Goal: Information Seeking & Learning: Learn about a topic

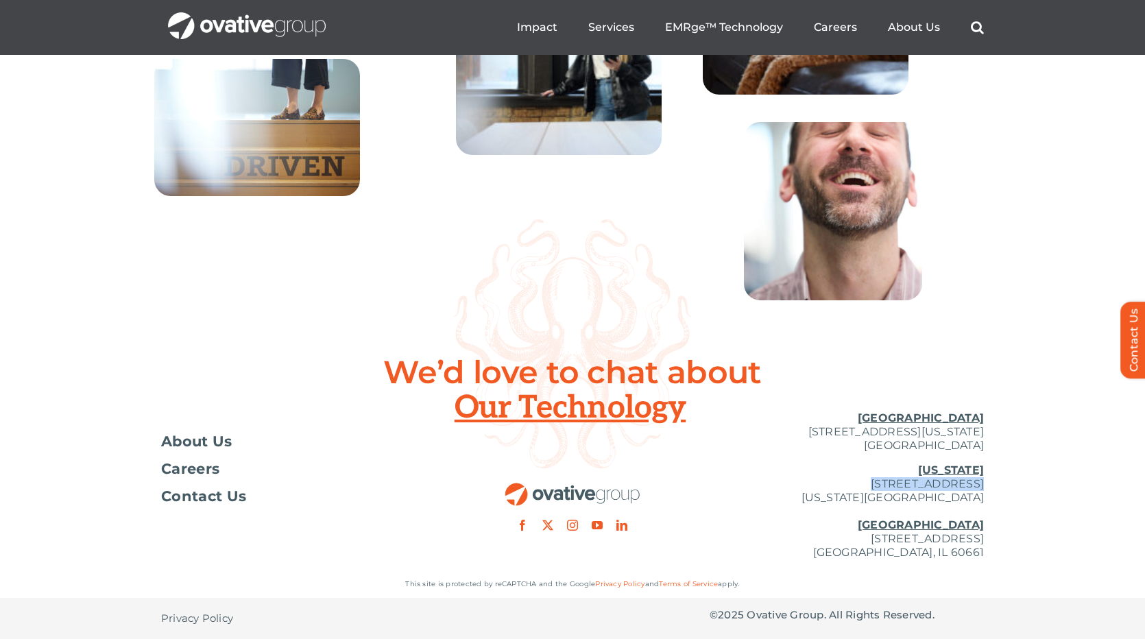
scroll to position [4967, 0]
drag, startPoint x: 916, startPoint y: 485, endPoint x: 817, endPoint y: 483, distance: 98.8
click at [817, 483] on p "[US_STATE][GEOGRAPHIC_DATA][STREET_ADDRESS][US_STATE] [GEOGRAPHIC_DATA] [STREET…" at bounding box center [847, 511] width 274 height 96
copy p "254 Canal Street"
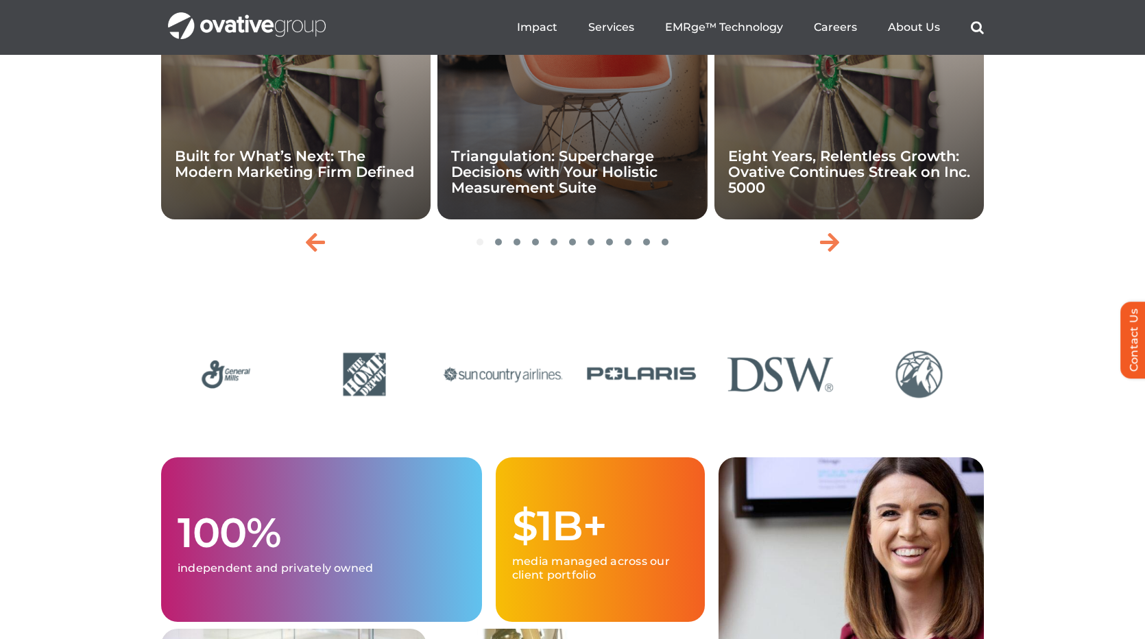
scroll to position [3063, 0]
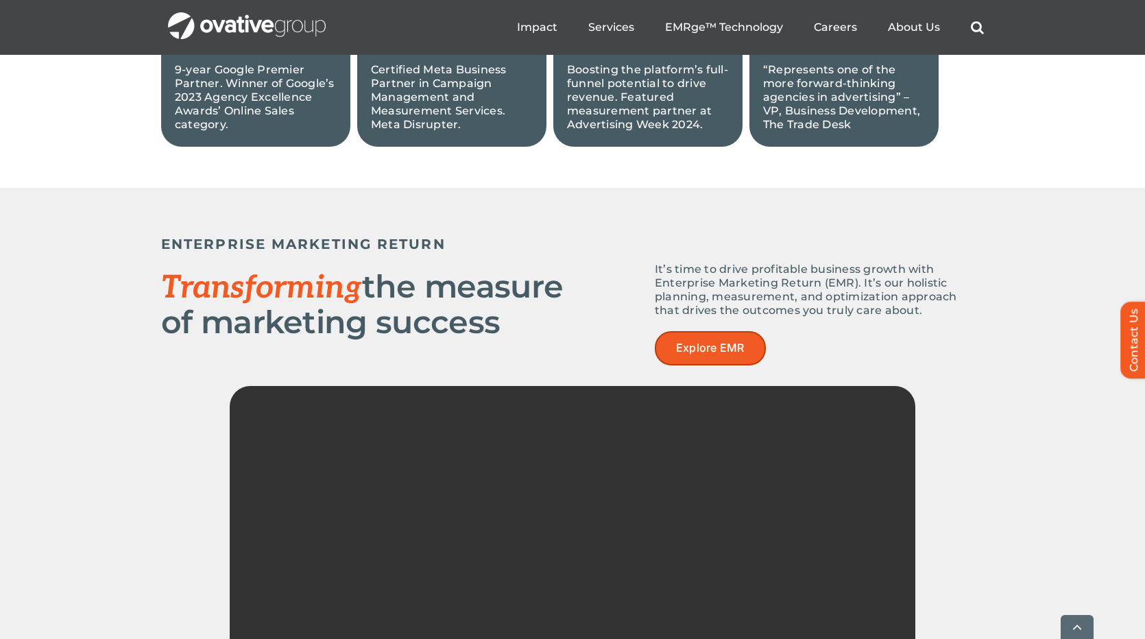
scroll to position [1676, 0]
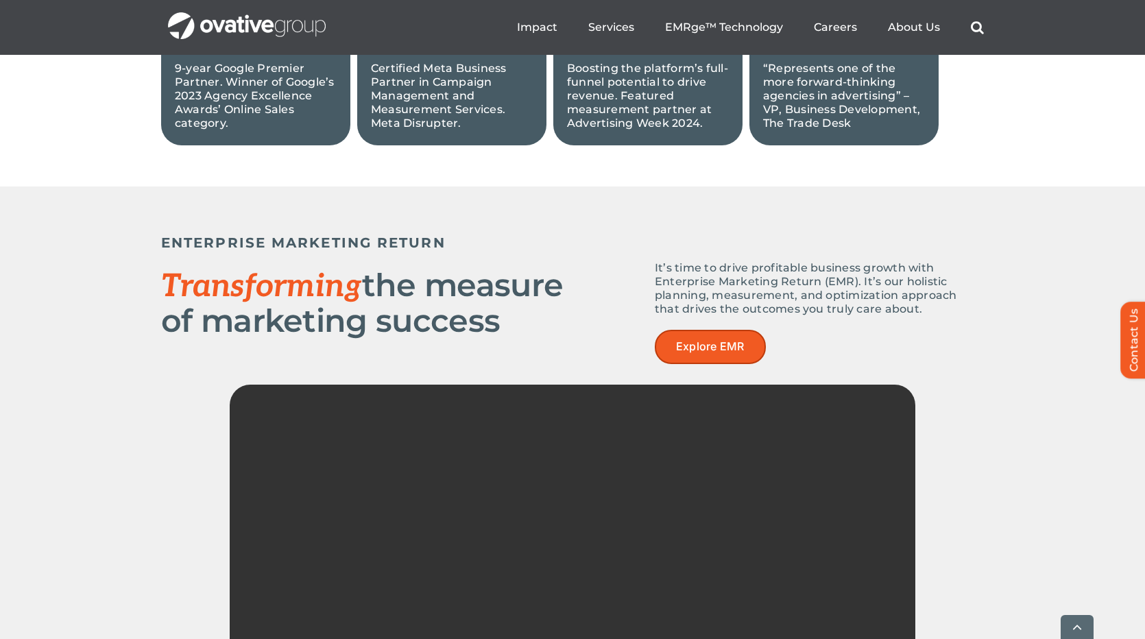
click at [688, 346] on span "Explore EMR" at bounding box center [710, 346] width 69 height 13
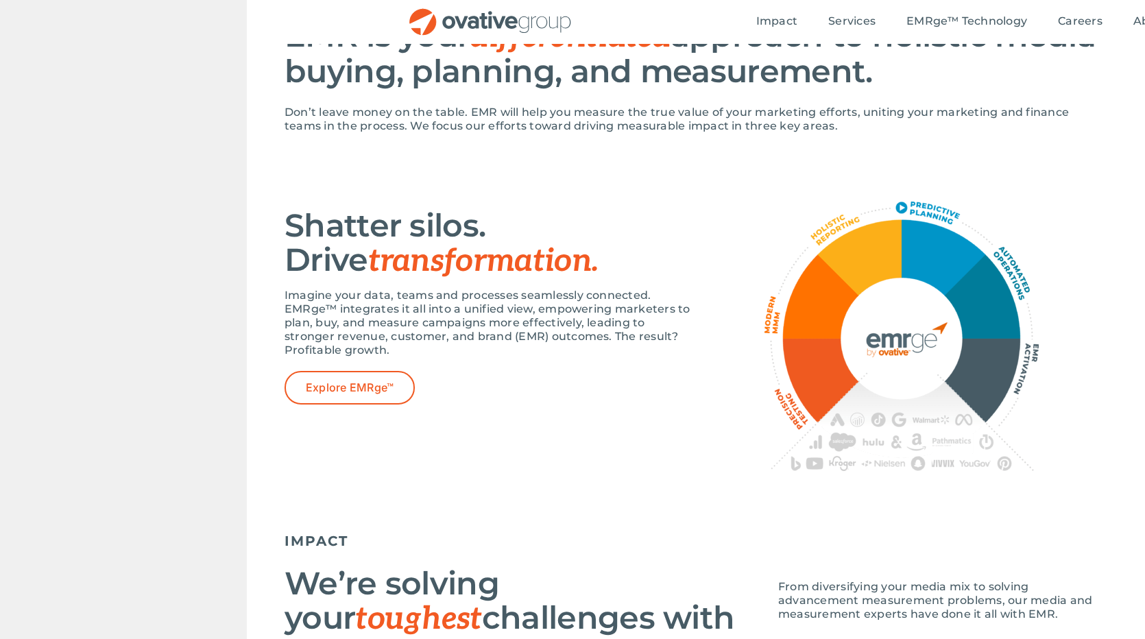
scroll to position [8, 0]
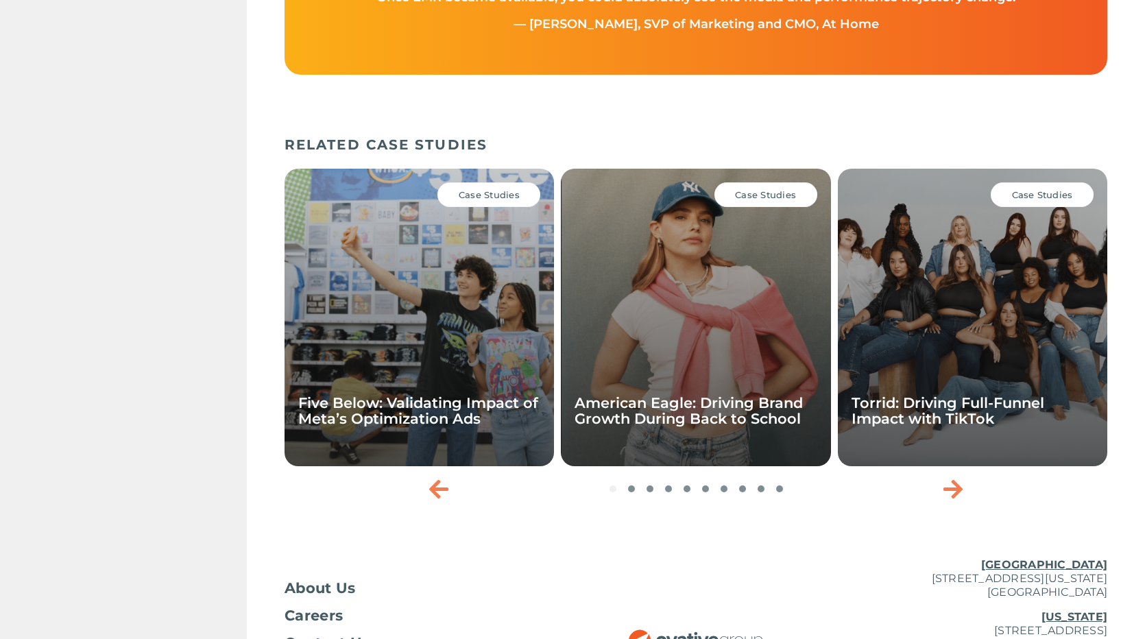
scroll to position [0, 0]
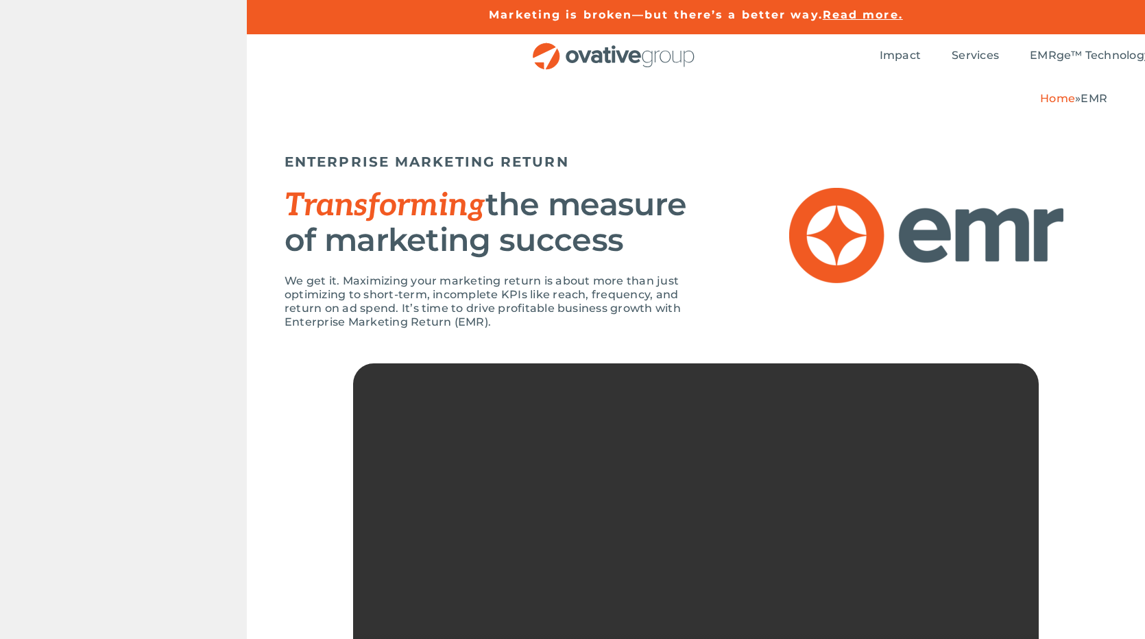
click at [0, 0] on color-contrast-checker at bounding box center [0, 0] width 0 height 0
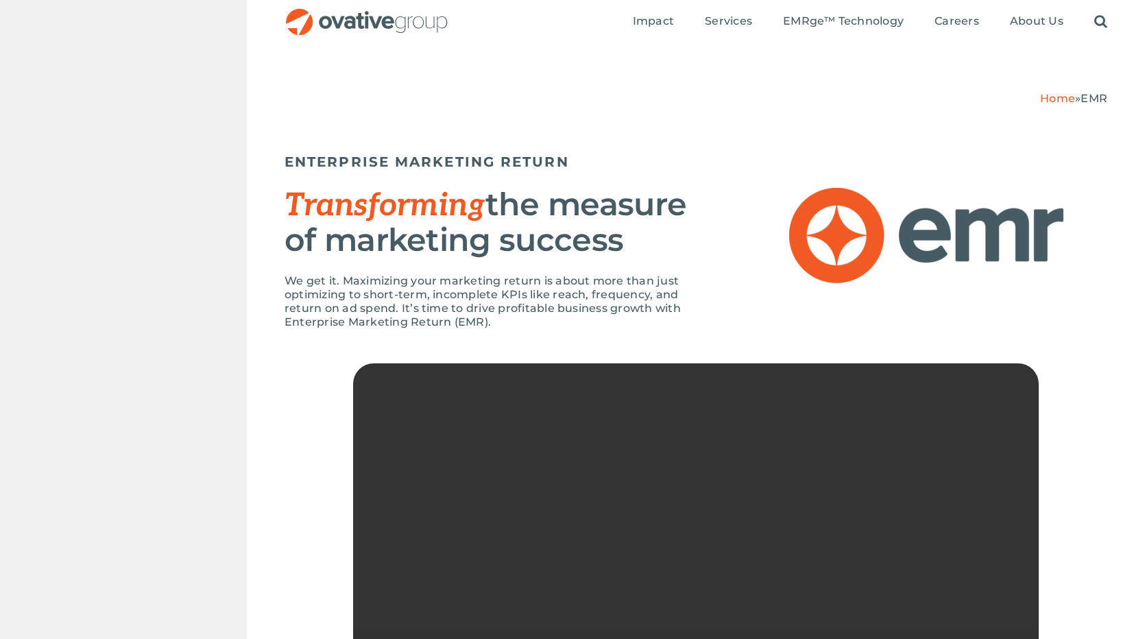
scroll to position [187, 0]
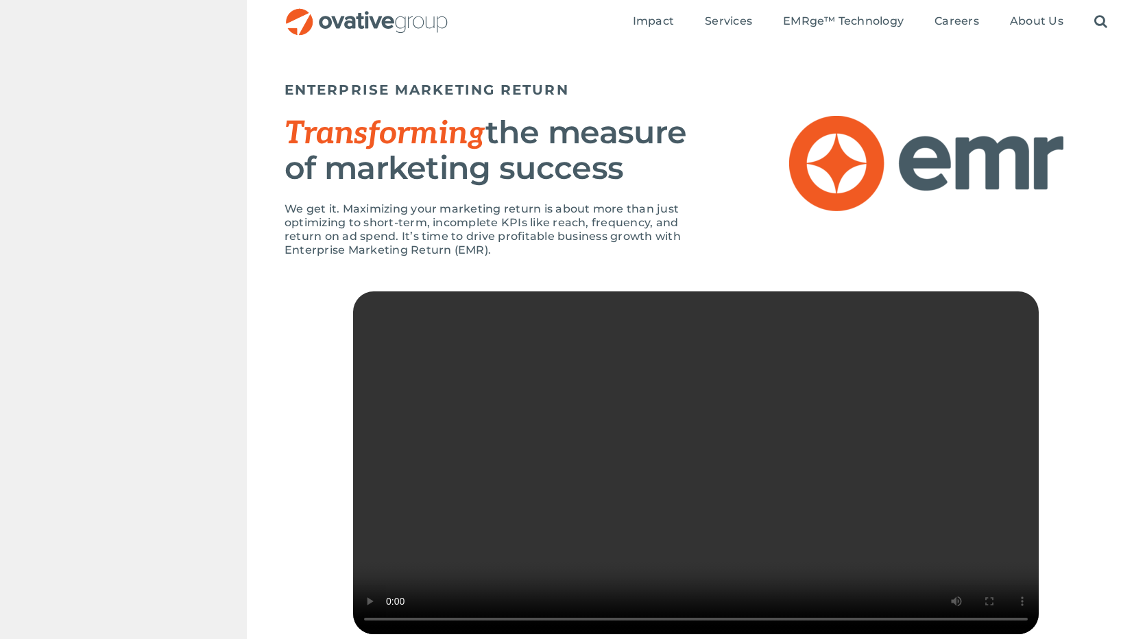
scroll to position [61, 0]
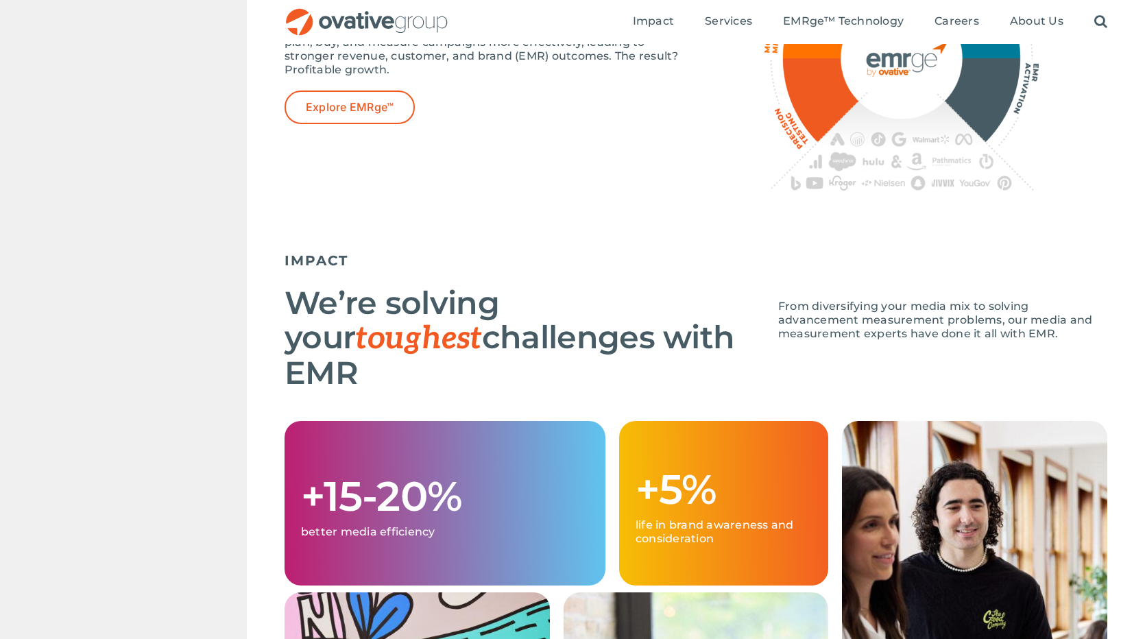
scroll to position [1506, 0]
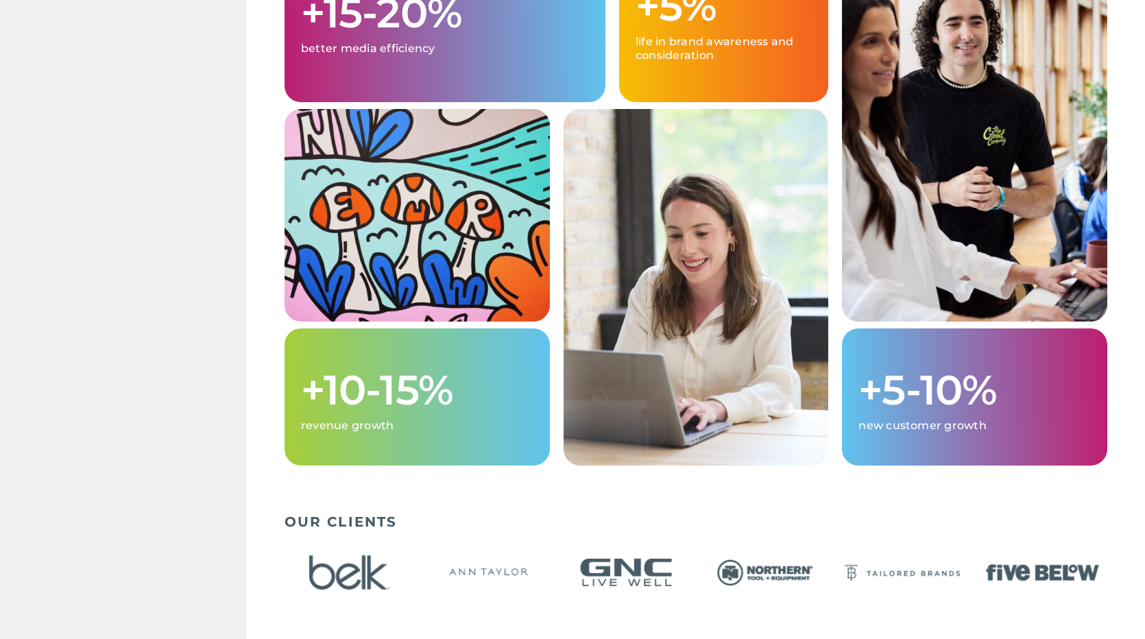
scroll to position [8, 0]
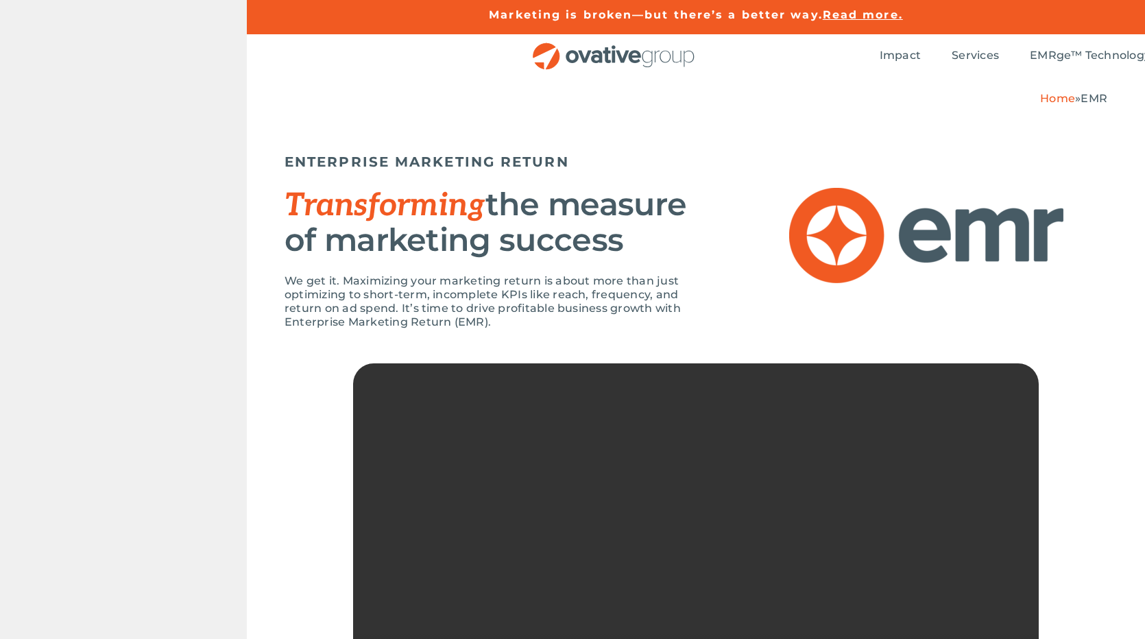
click at [0, 0] on color-contrast-checker at bounding box center [0, 0] width 0 height 0
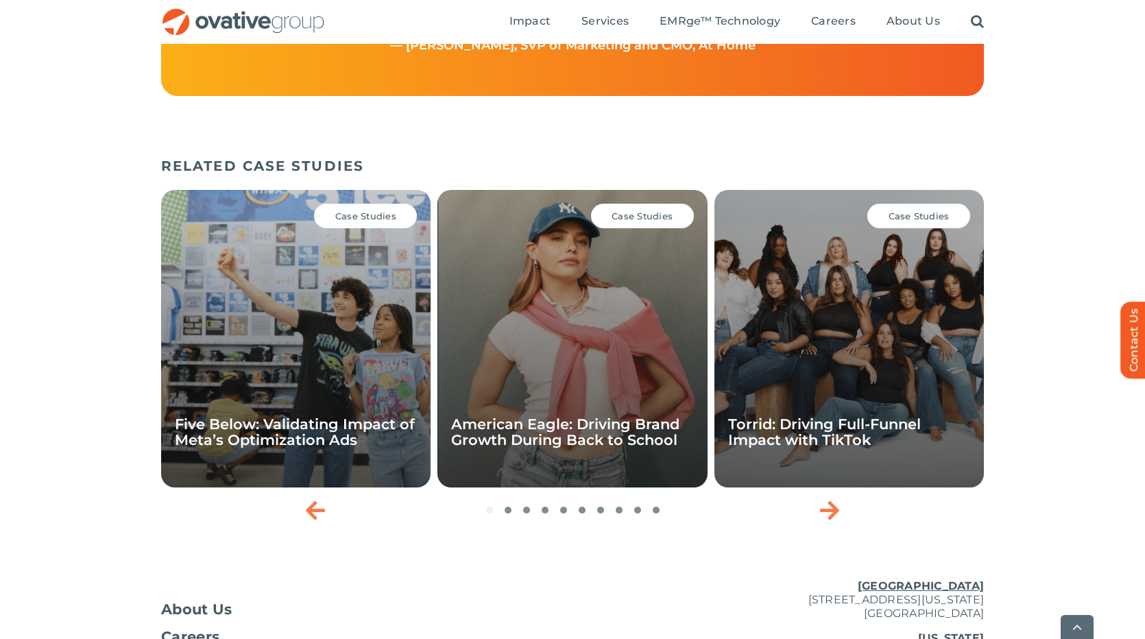
scroll to position [2182, 0]
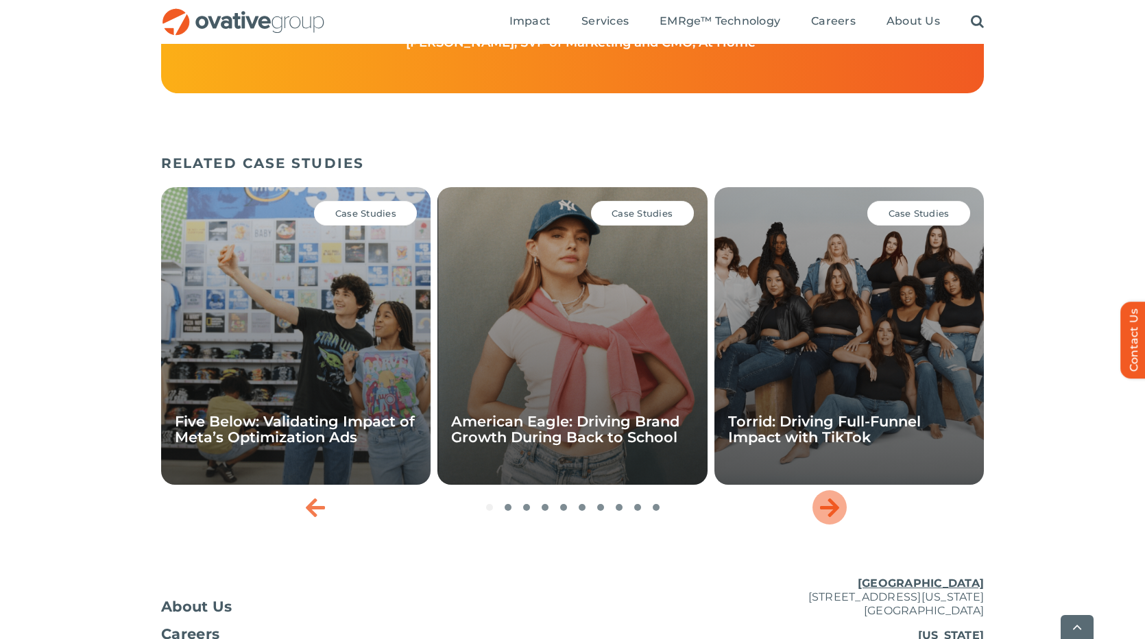
click at [826, 518] on icon "Next slide" at bounding box center [829, 507] width 19 height 22
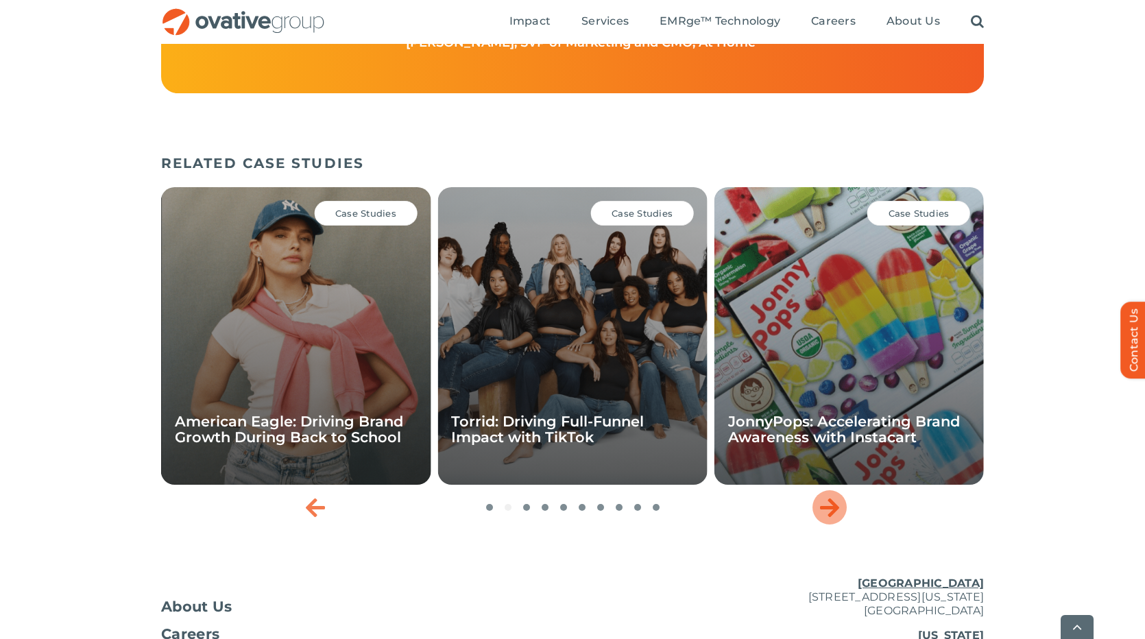
click at [826, 518] on icon "Next slide" at bounding box center [829, 507] width 19 height 22
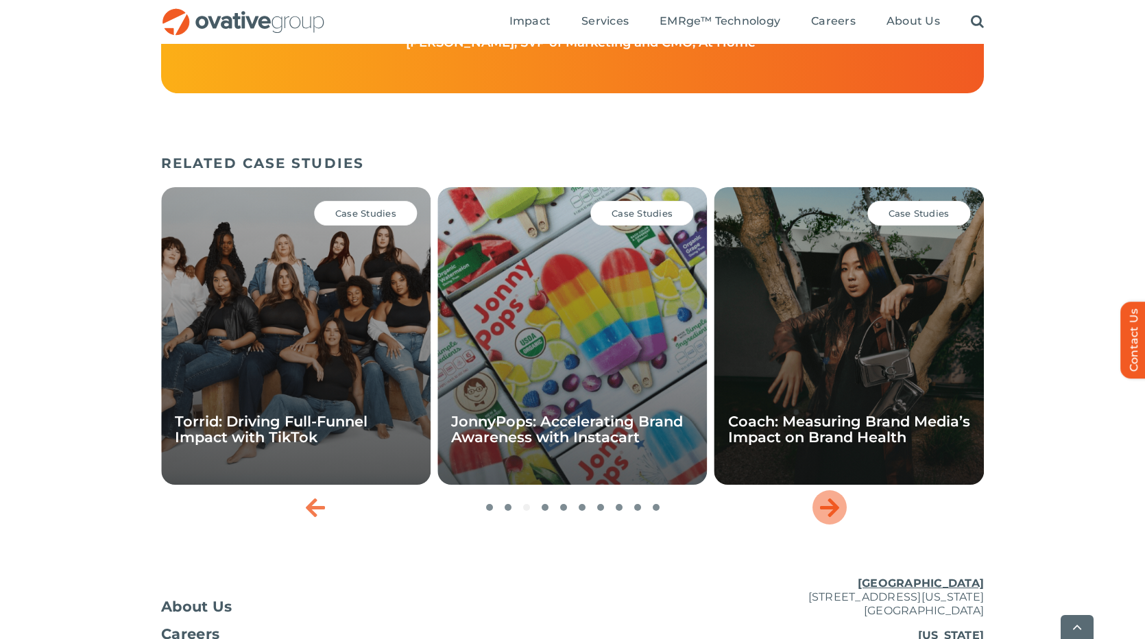
click at [826, 518] on icon "Next slide" at bounding box center [829, 507] width 19 height 22
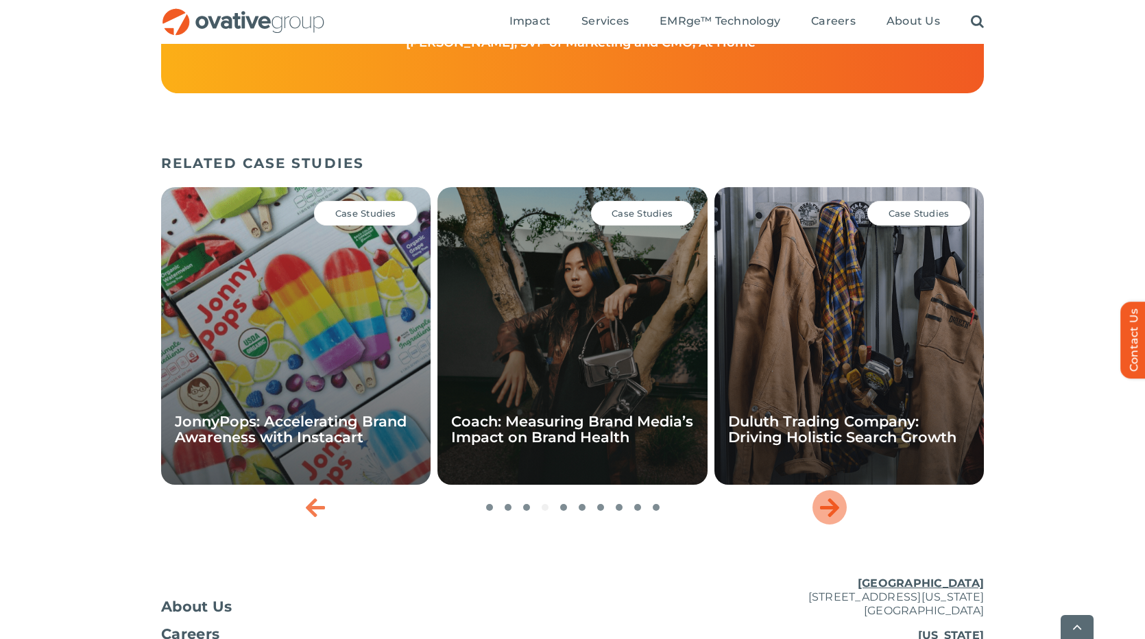
click at [826, 518] on icon "Next slide" at bounding box center [829, 507] width 19 height 22
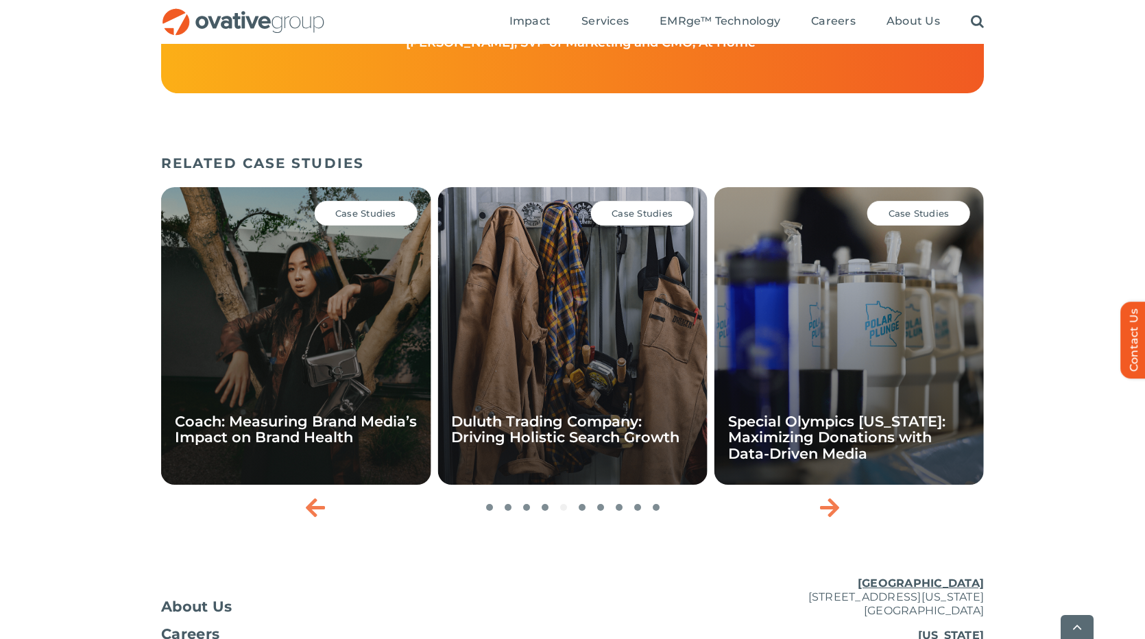
click at [823, 373] on div "Case Studies Special Olympics Minnesota: Maximizing Donations with Data-Driven …" at bounding box center [848, 336] width 269 height 298
click at [788, 435] on link "Special Olympics Minnesota: Maximizing Donations with Data-Driven Media" at bounding box center [836, 437] width 217 height 49
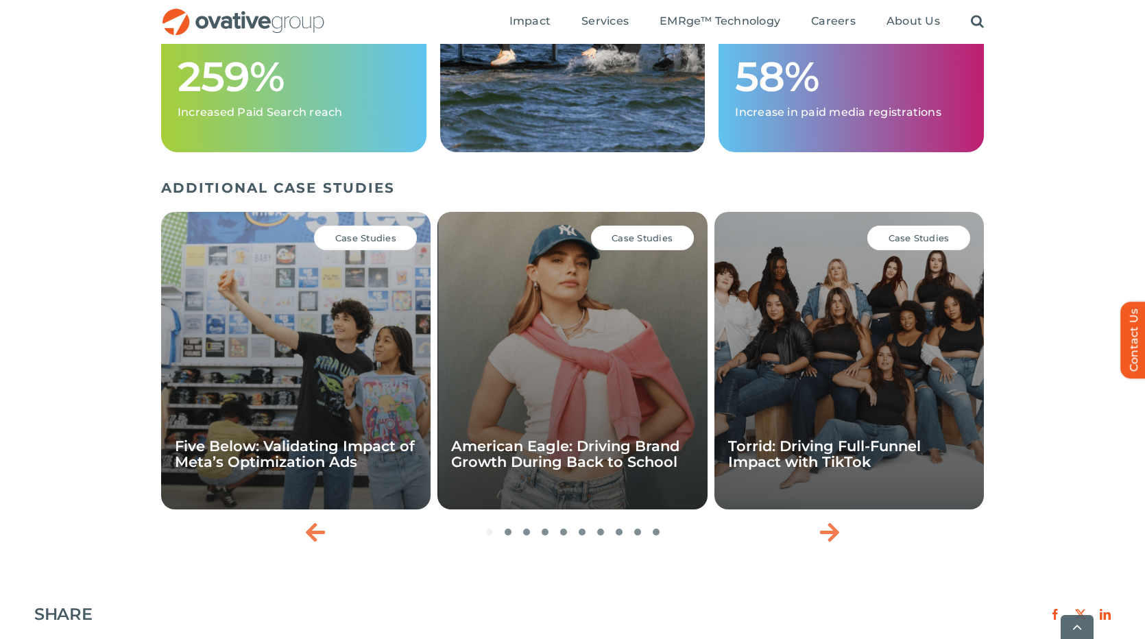
scroll to position [1827, 0]
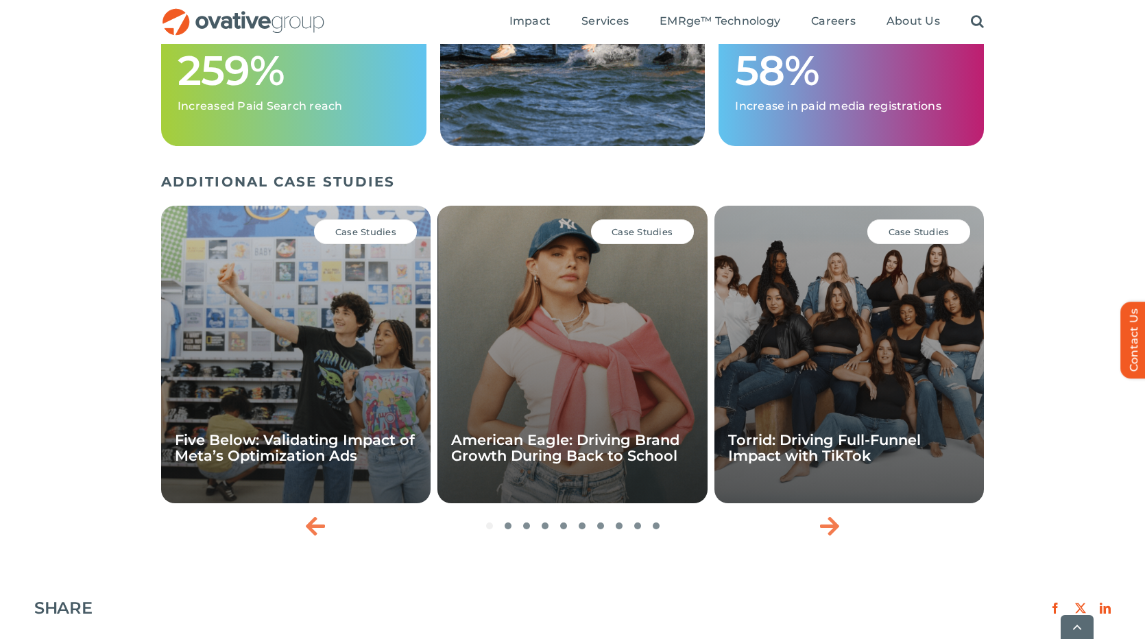
click at [535, 357] on div "Case Studies American Eagle: Driving Brand Growth During Back to School" at bounding box center [571, 355] width 269 height 298
click at [551, 448] on link "American Eagle: Driving Brand Growth During Back to School" at bounding box center [565, 447] width 228 height 33
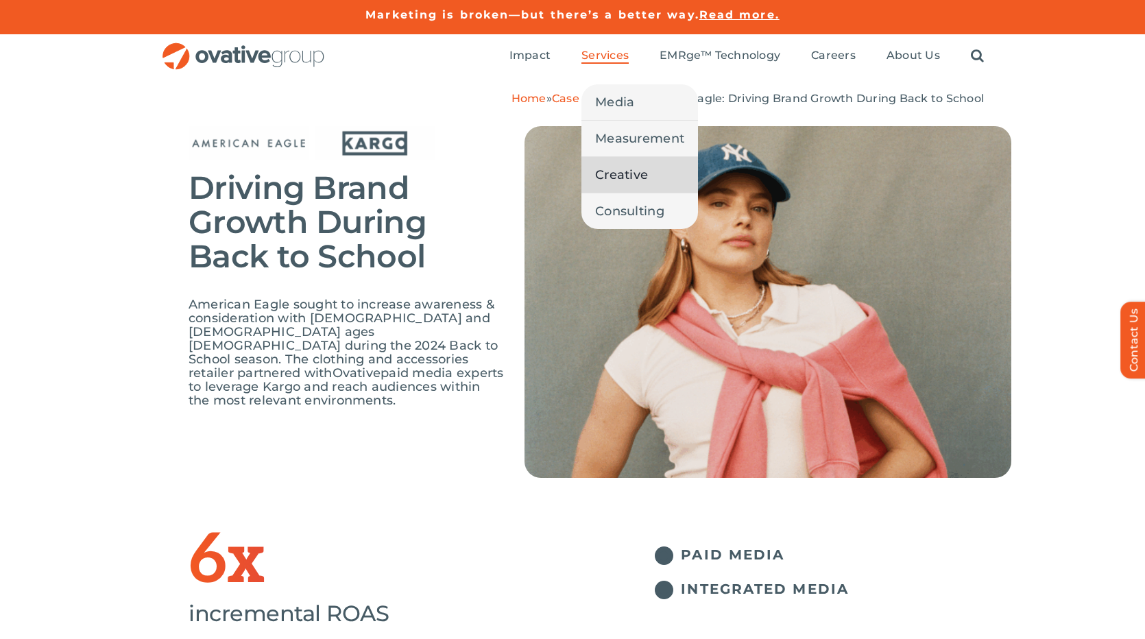
click at [607, 172] on span "Creative" at bounding box center [621, 174] width 53 height 19
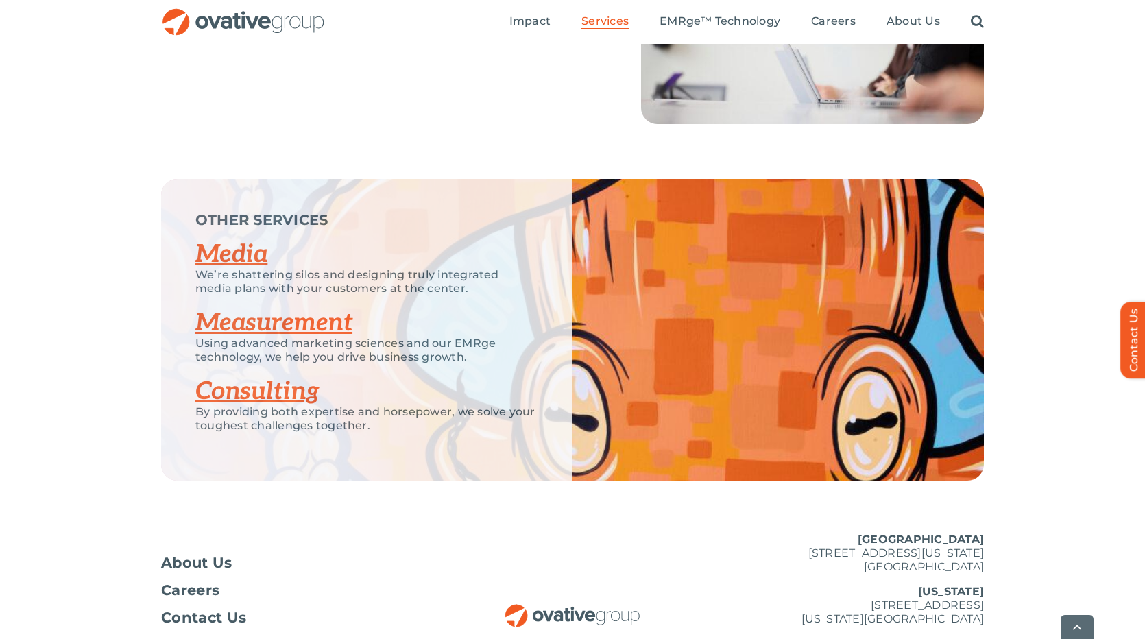
scroll to position [2093, 0]
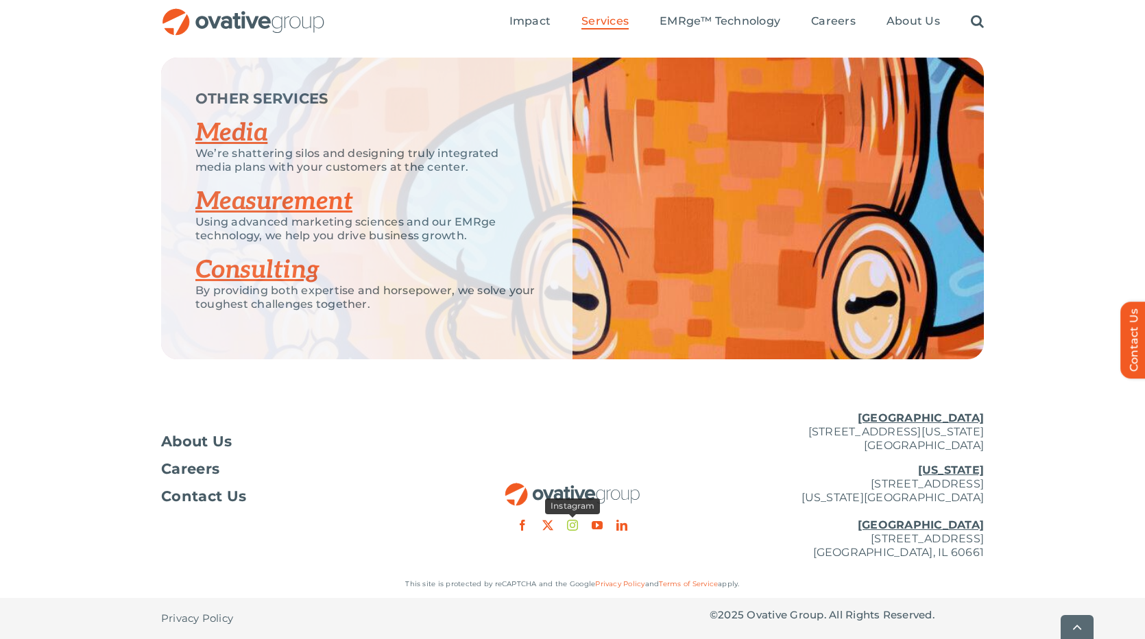
click at [575, 528] on link "instagram" at bounding box center [572, 525] width 11 height 11
